Goal: Navigation & Orientation: Find specific page/section

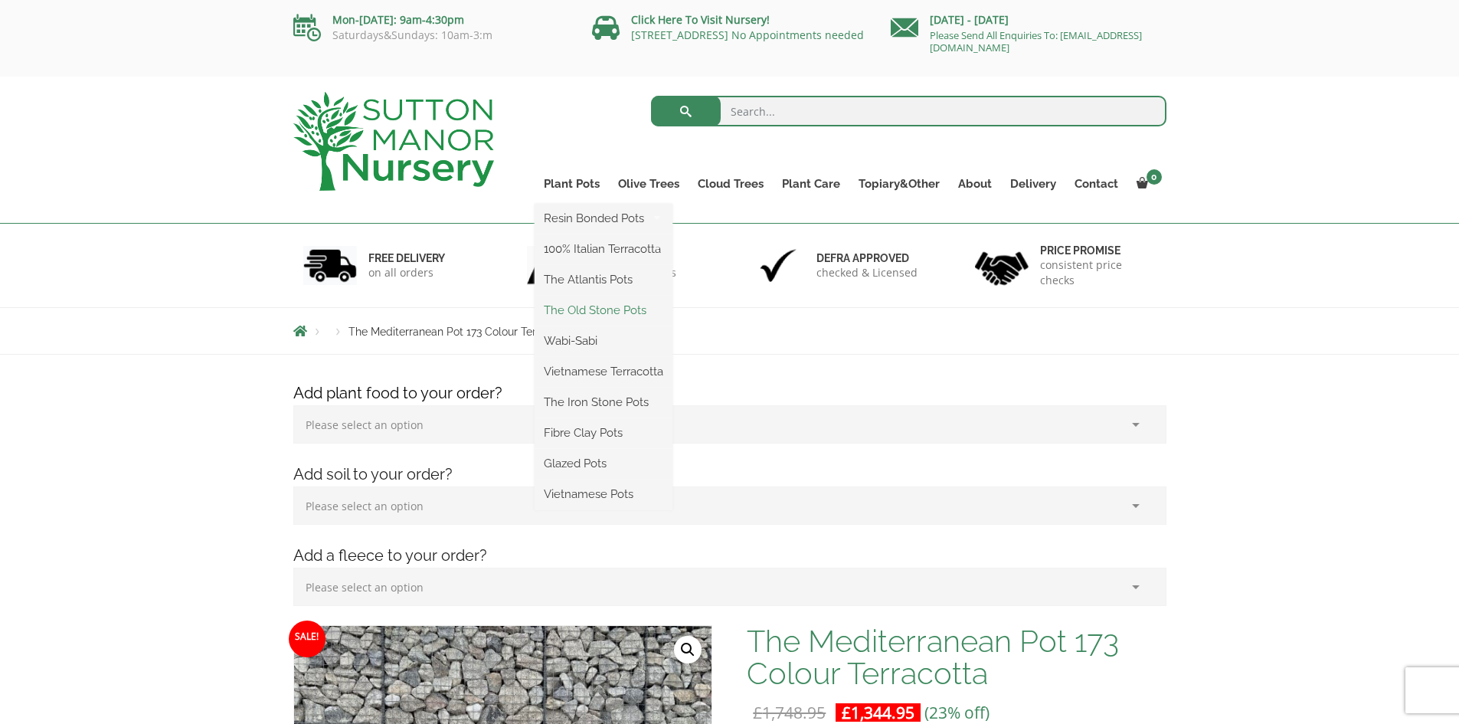
click at [591, 313] on link "The Old Stone Pots" at bounding box center [604, 310] width 138 height 23
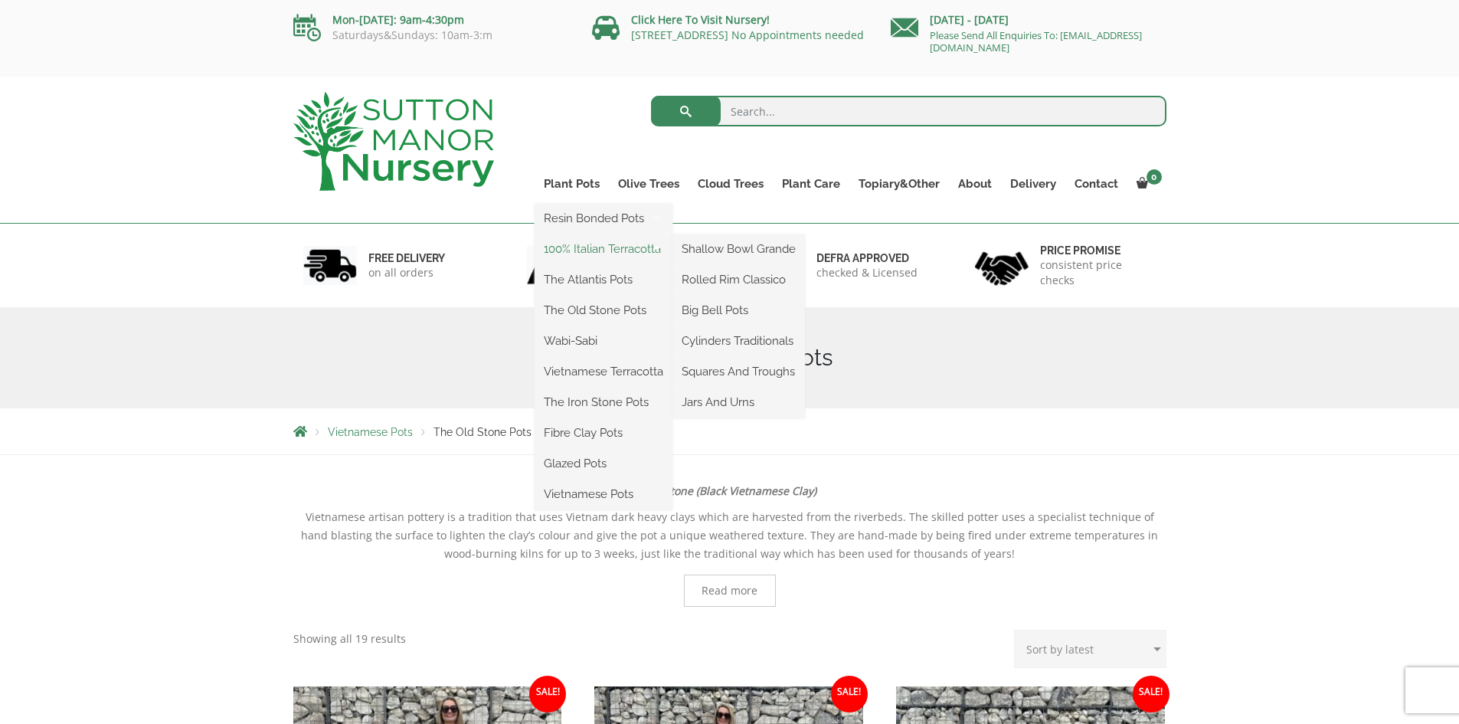
click at [592, 243] on link "100% Italian Terracotta" at bounding box center [604, 248] width 138 height 23
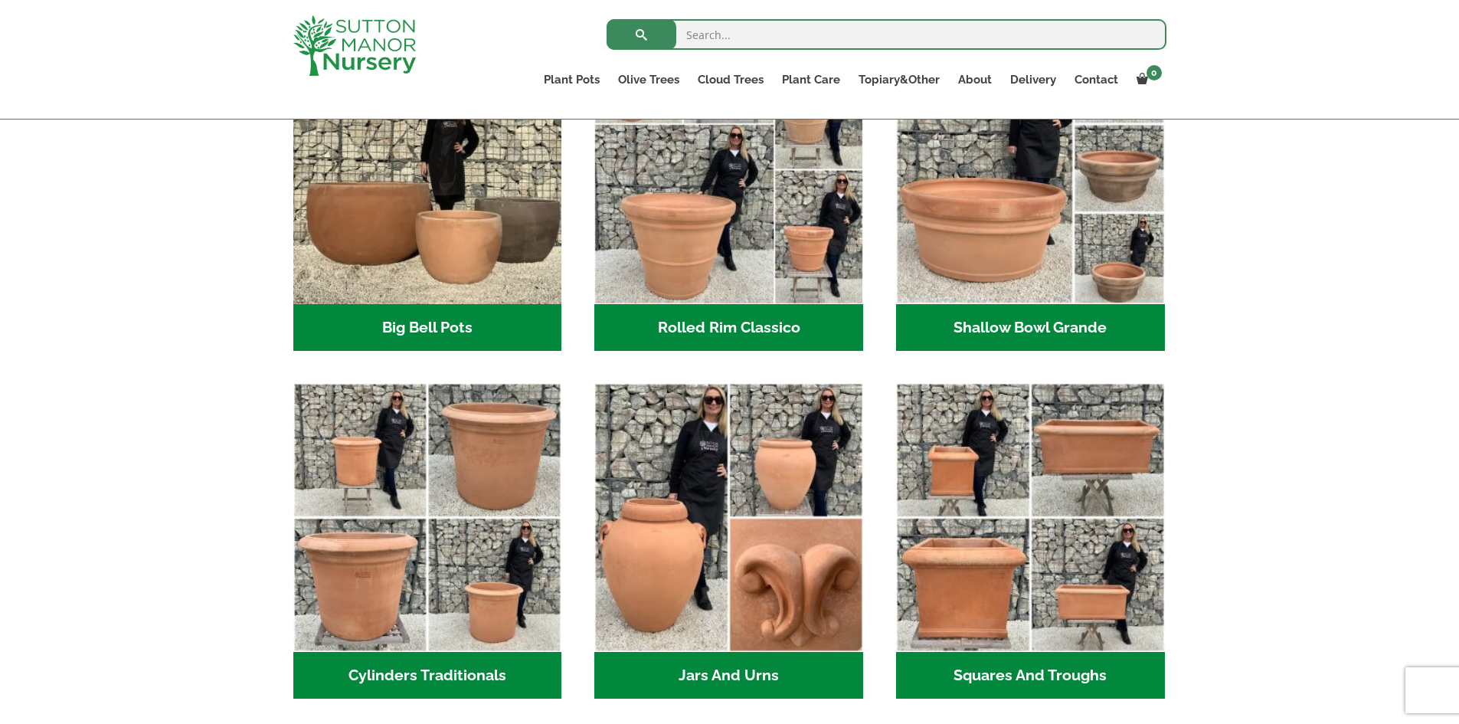
scroll to position [571, 0]
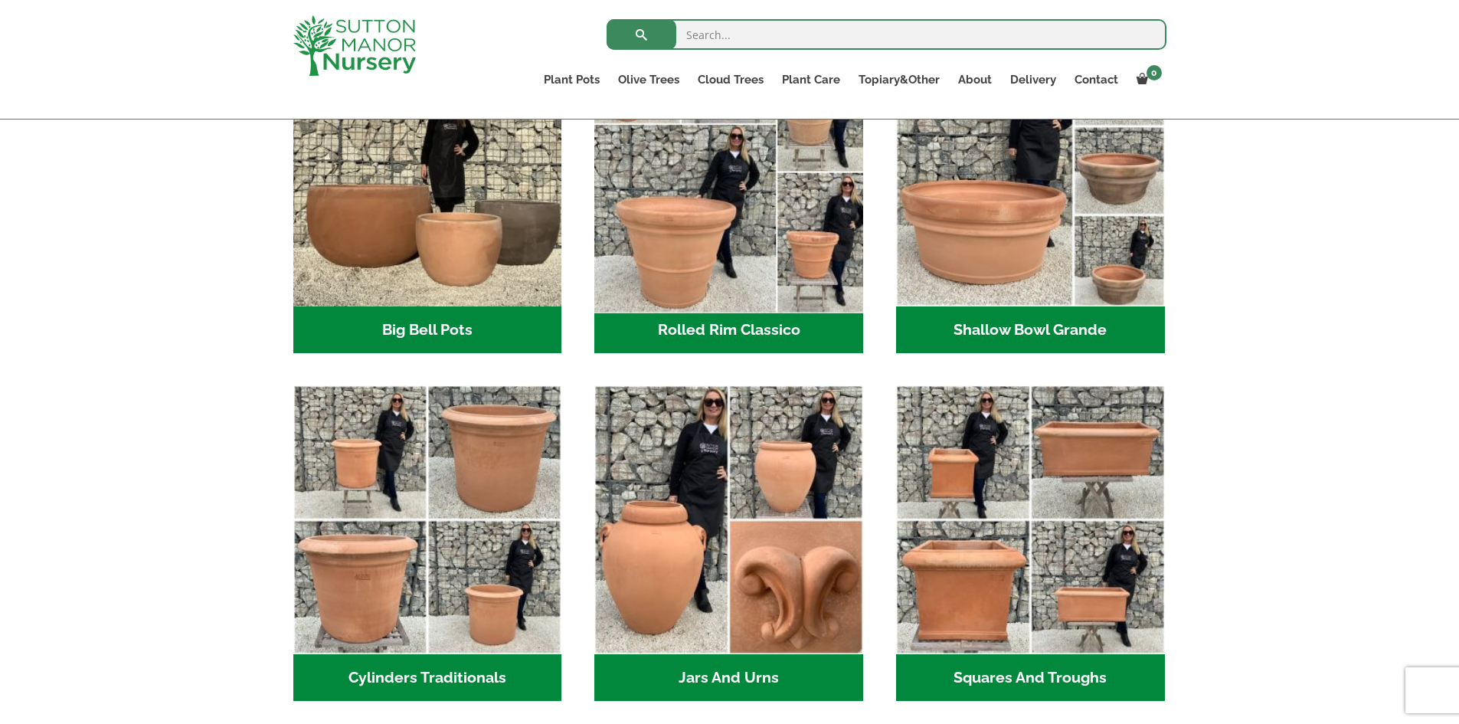
click at [672, 251] on img "Visit product category Rolled Rim Classico" at bounding box center [729, 172] width 282 height 282
